Goal: Task Accomplishment & Management: Manage account settings

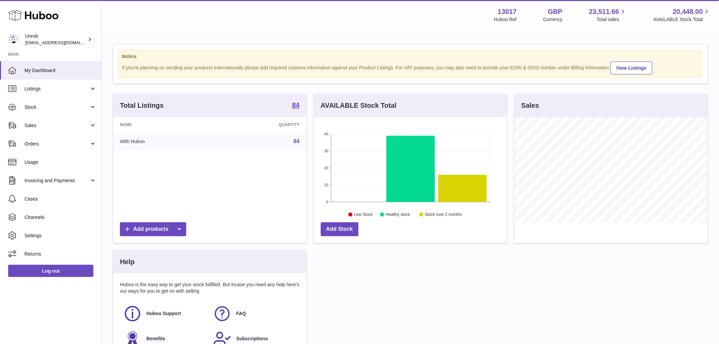
scroll to position [106, 193]
click at [43, 147] on link "Orders" at bounding box center [51, 144] width 102 height 18
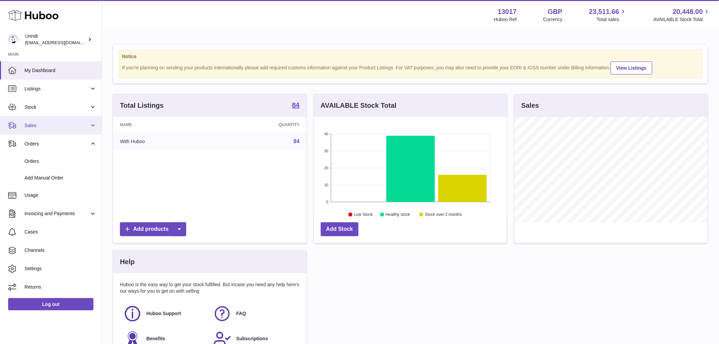
click at [45, 126] on span "Sales" at bounding box center [56, 125] width 65 height 6
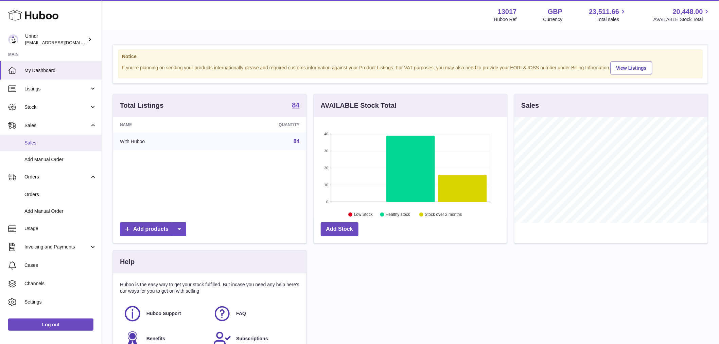
click at [48, 141] on span "Sales" at bounding box center [60, 143] width 72 height 6
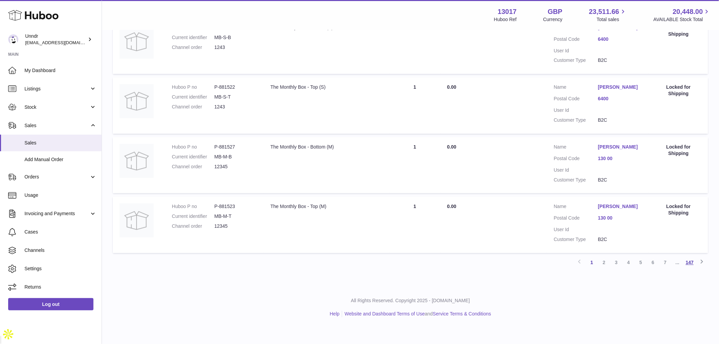
click at [687, 269] on link "147" at bounding box center [690, 263] width 12 height 12
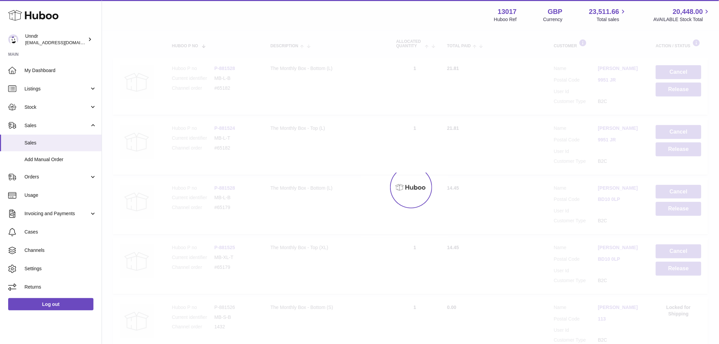
scroll to position [31, 0]
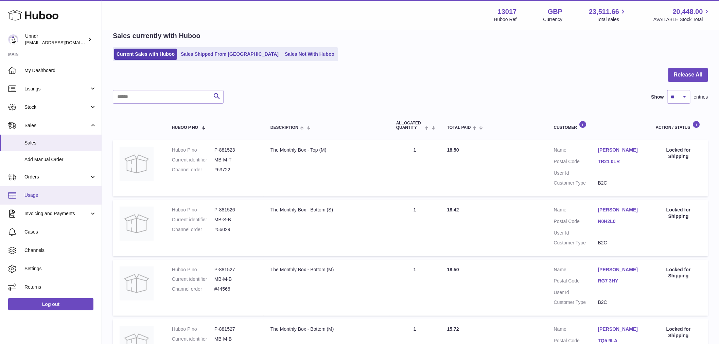
click at [52, 192] on span "Usage" at bounding box center [60, 195] width 72 height 6
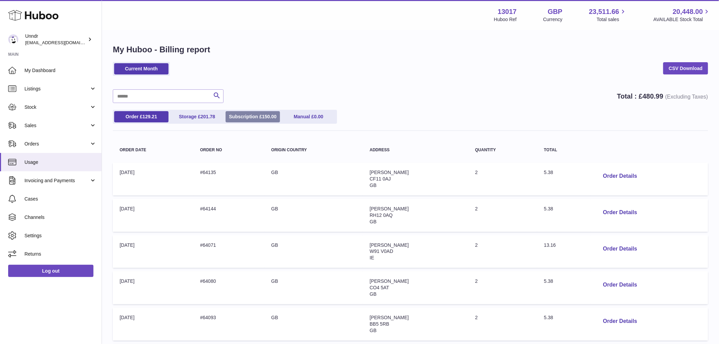
click at [267, 118] on span "150.00" at bounding box center [269, 116] width 15 height 5
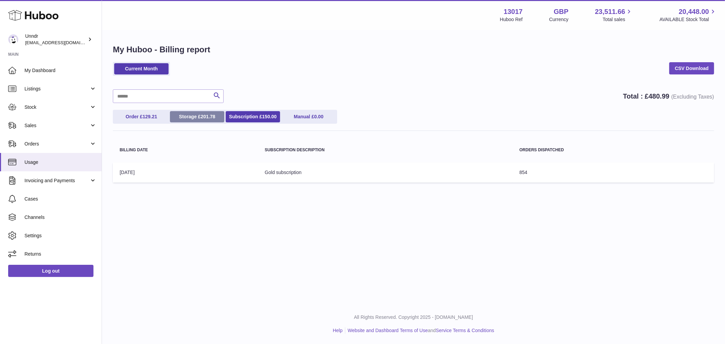
click at [215, 117] on span "201.78" at bounding box center [207, 116] width 15 height 5
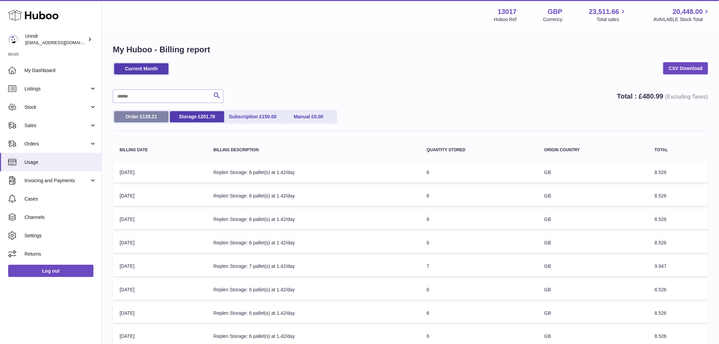
click at [138, 111] on link "Order £ 129.21" at bounding box center [141, 116] width 54 height 11
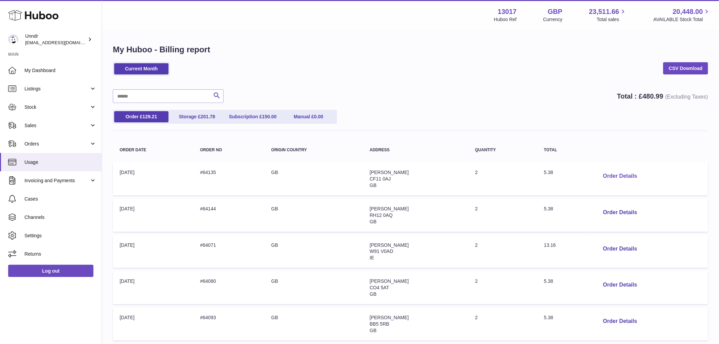
click at [630, 174] on button "Order Details" at bounding box center [620, 176] width 45 height 14
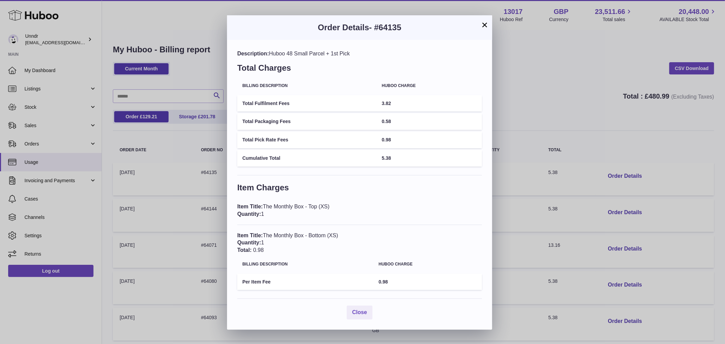
click at [556, 112] on div "× Order Details - #64135 Description: Huboo 48 Small Parcel + 1st Pick Total Ch…" at bounding box center [362, 172] width 725 height 344
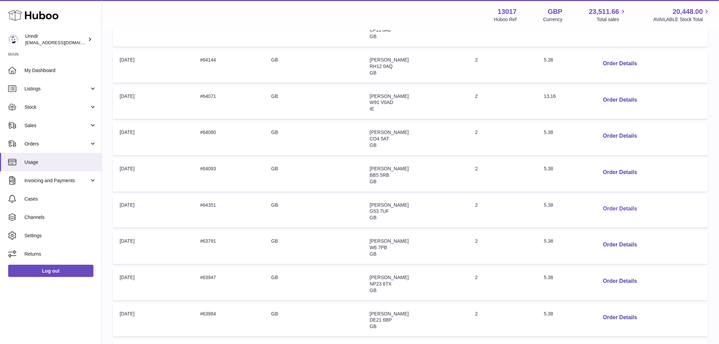
scroll to position [151, 0]
click at [617, 209] on button "Order Details" at bounding box center [620, 207] width 45 height 14
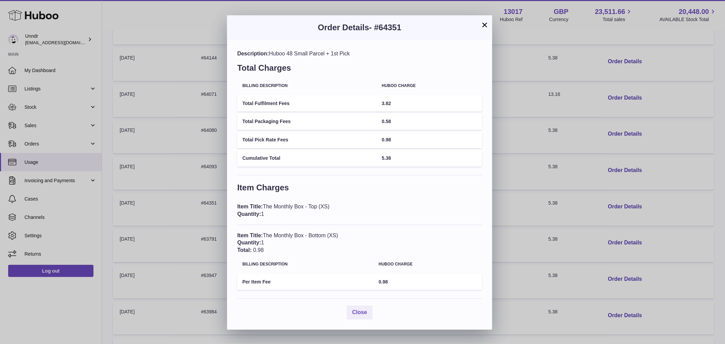
click at [580, 176] on div "× Order Details - #64351 Description: Huboo 48 Small Parcel + 1st Pick Total Ch…" at bounding box center [362, 172] width 725 height 344
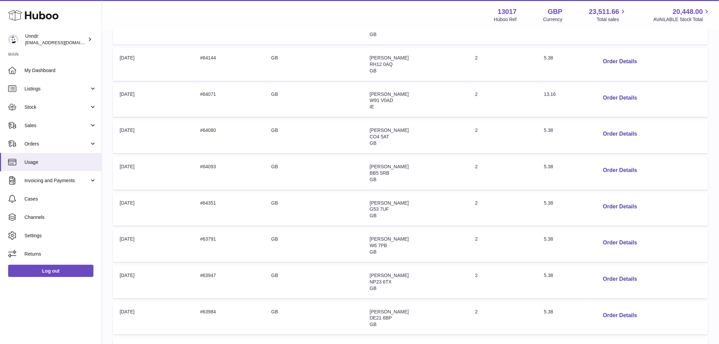
click at [110, 99] on div "My Huboo - Billing report Current Month CSV Download Search Total : £ 480.99 (E…" at bounding box center [410, 142] width 617 height 525
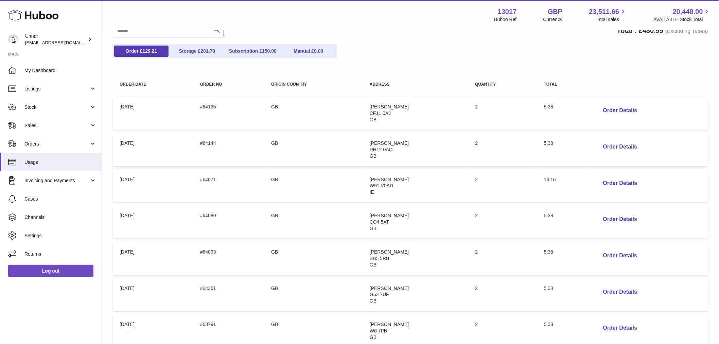
scroll to position [0, 0]
